Goal: Task Accomplishment & Management: Manage account settings

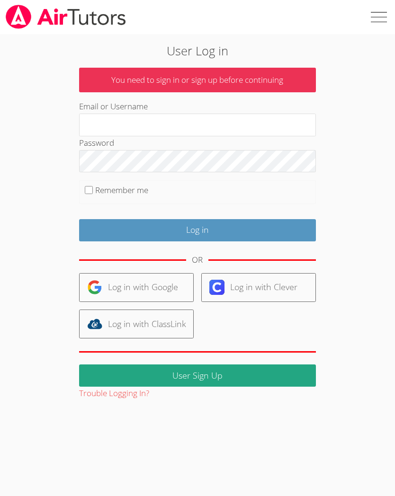
click at [224, 125] on input "Email or Username" at bounding box center [197, 125] width 237 height 23
type input "[PERSON_NAME][EMAIL_ADDRESS][DOMAIN_NAME]"
click at [87, 192] on input "Remember me" at bounding box center [89, 190] width 8 height 8
checkbox input "true"
click at [220, 226] on input "Log in" at bounding box center [197, 230] width 237 height 22
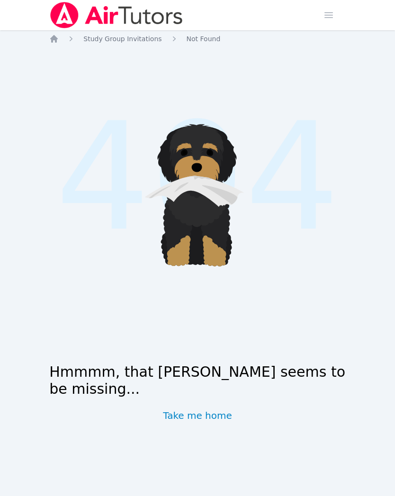
click at [210, 413] on link "Take me home" at bounding box center [197, 415] width 69 height 13
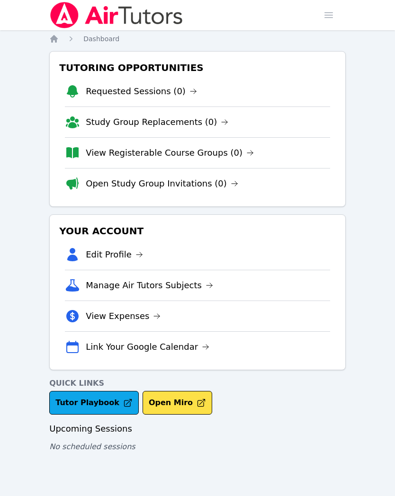
click at [330, 16] on span "button" at bounding box center [328, 15] width 21 height 21
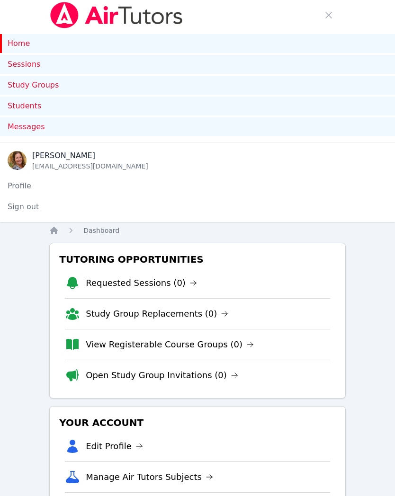
click at [21, 207] on button "Sign out" at bounding box center [23, 206] width 46 height 19
